Goal: Subscribe to service/newsletter

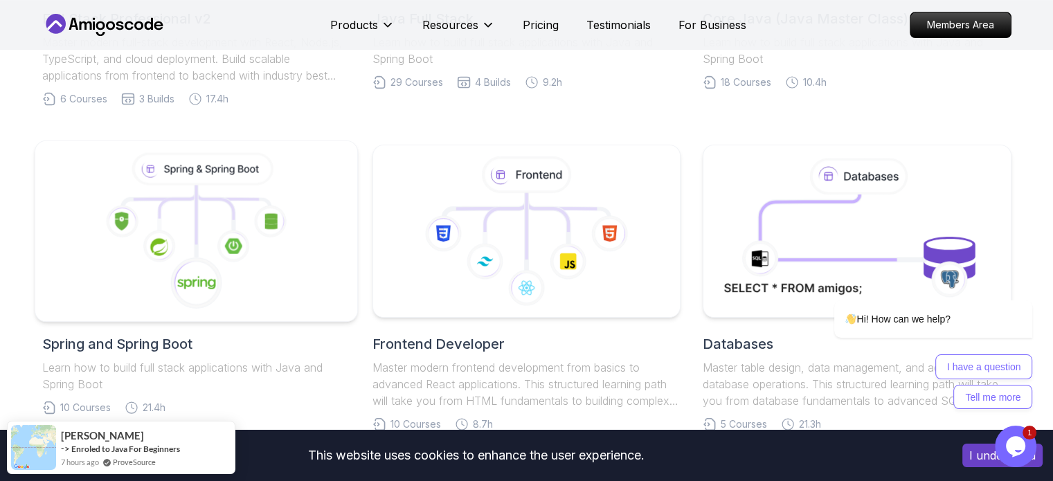
scroll to position [558, 0]
click at [132, 352] on h2 "Spring and Spring Boot" at bounding box center [196, 344] width 308 height 19
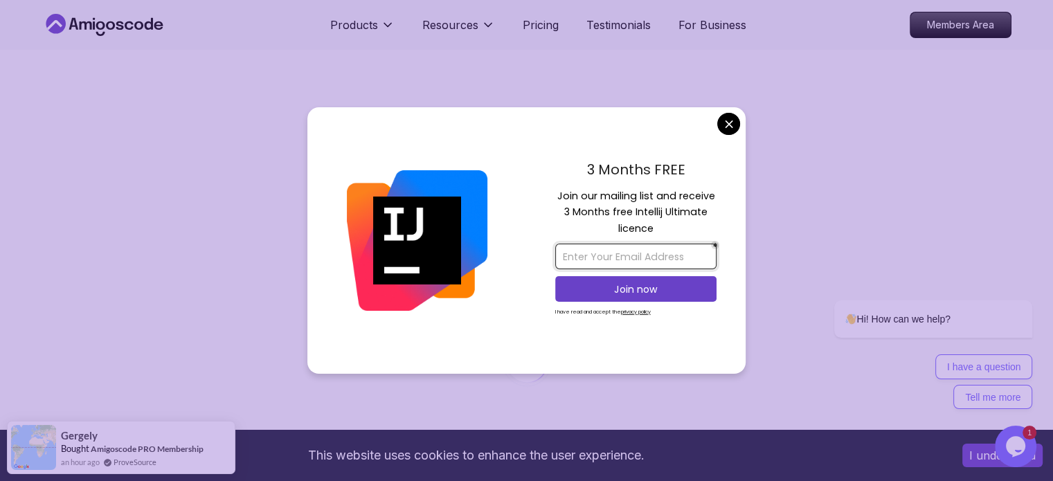
click at [594, 249] on input "email" at bounding box center [635, 257] width 161 height 26
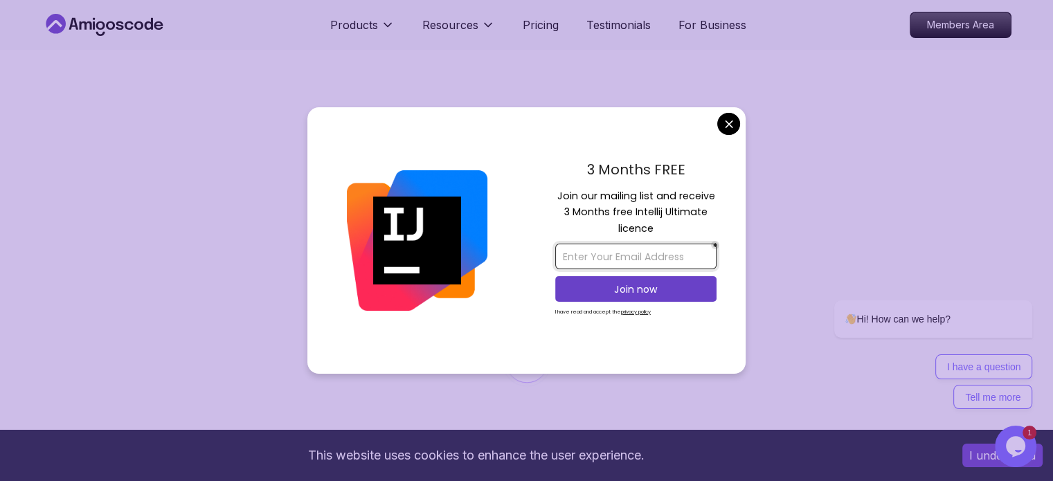
click at [617, 257] on input "email" at bounding box center [635, 257] width 161 height 26
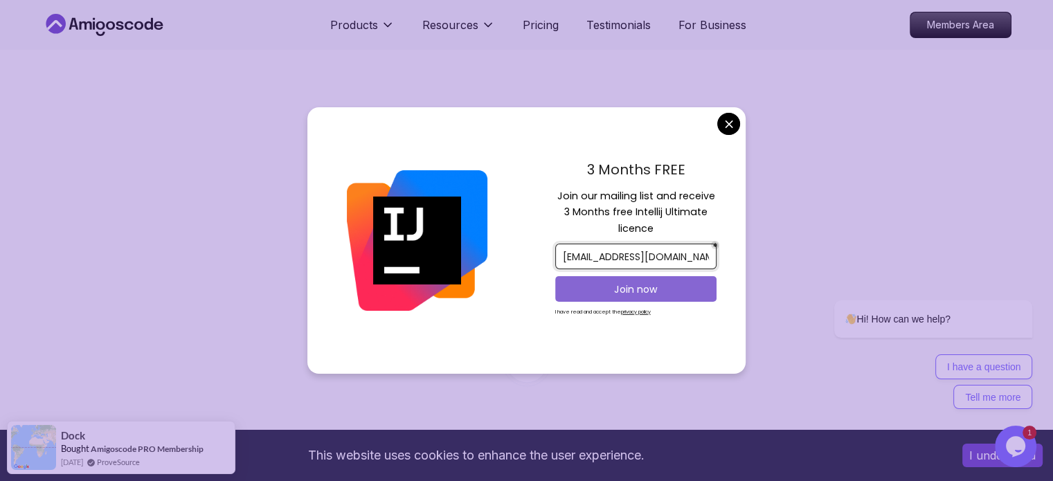
type input "[EMAIL_ADDRESS][DOMAIN_NAME]"
click at [631, 290] on p "Join now" at bounding box center [636, 290] width 131 height 14
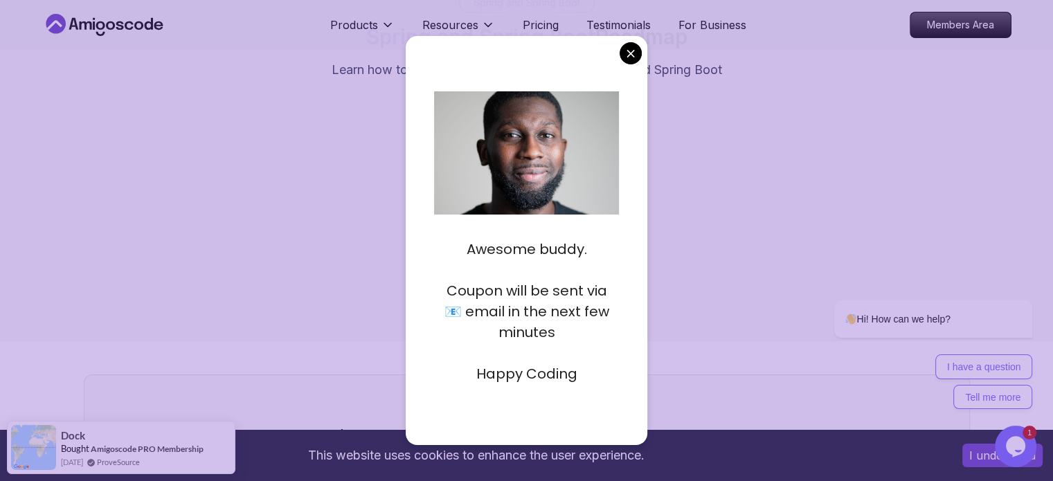
scroll to position [125, 0]
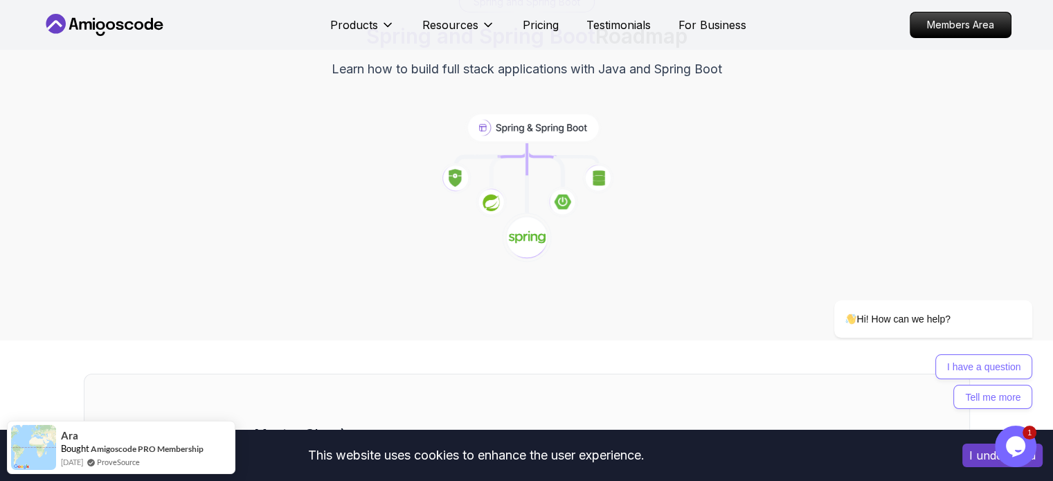
click at [1014, 448] on icon "Chat widget" at bounding box center [1015, 446] width 19 height 21
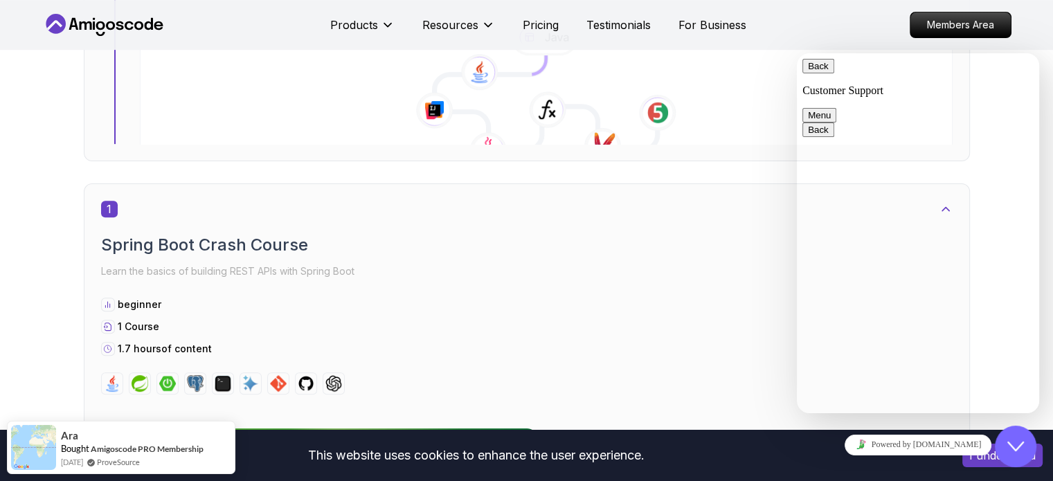
scroll to position [579, 0]
